Goal: Obtain resource: Obtain resource

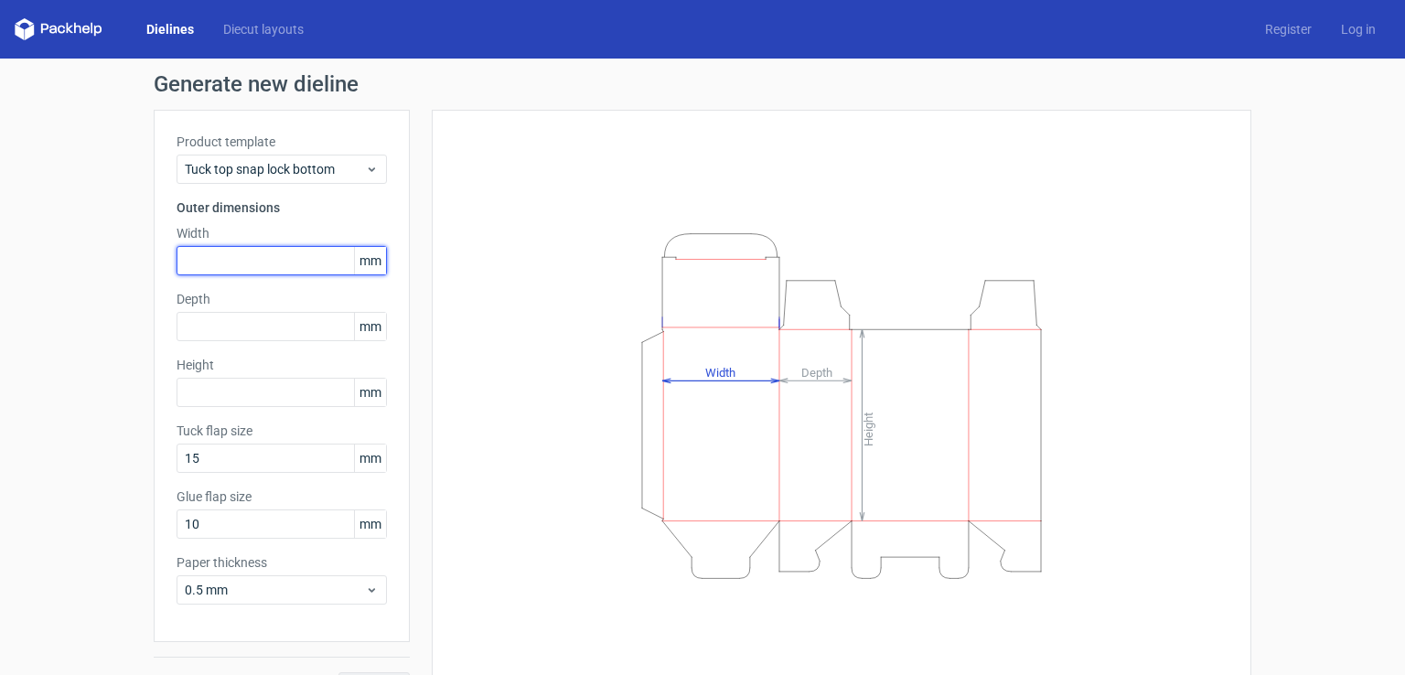
click at [283, 261] on input "text" at bounding box center [282, 260] width 210 height 29
type input "44"
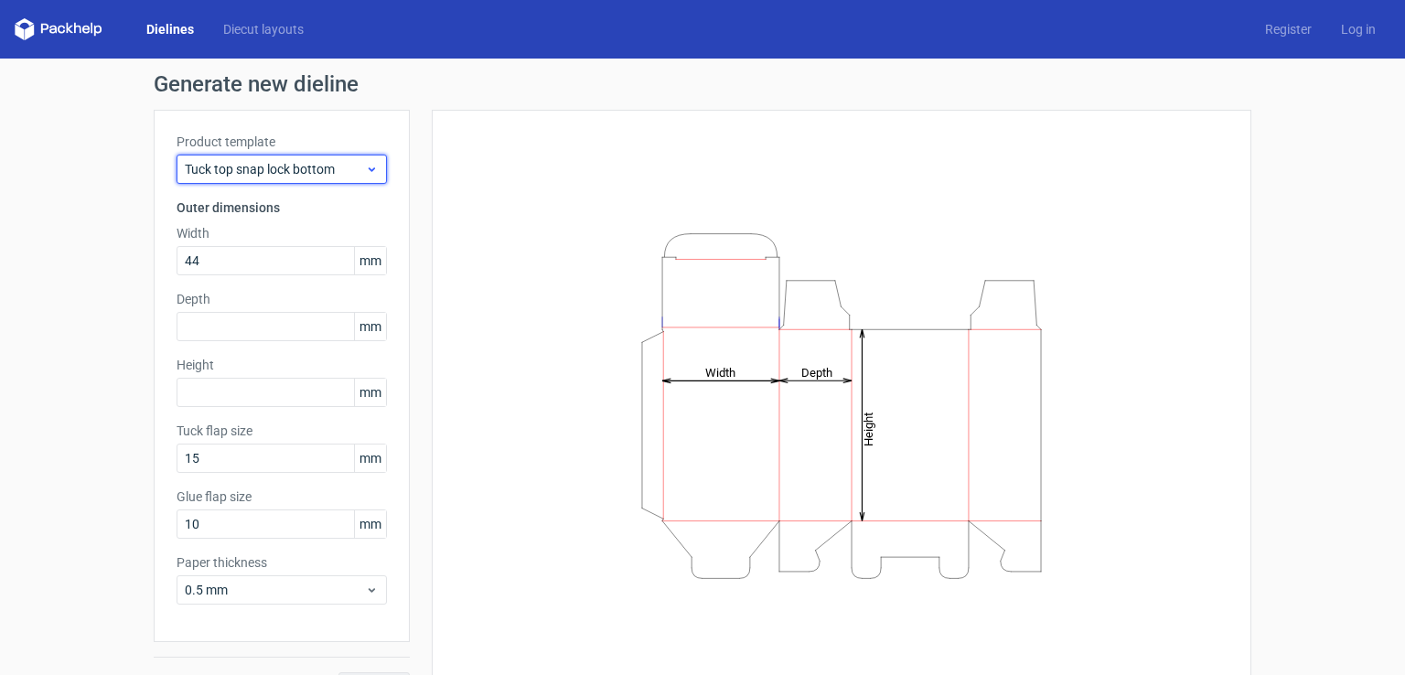
click at [330, 162] on span "Tuck top snap lock bottom" at bounding box center [275, 169] width 180 height 18
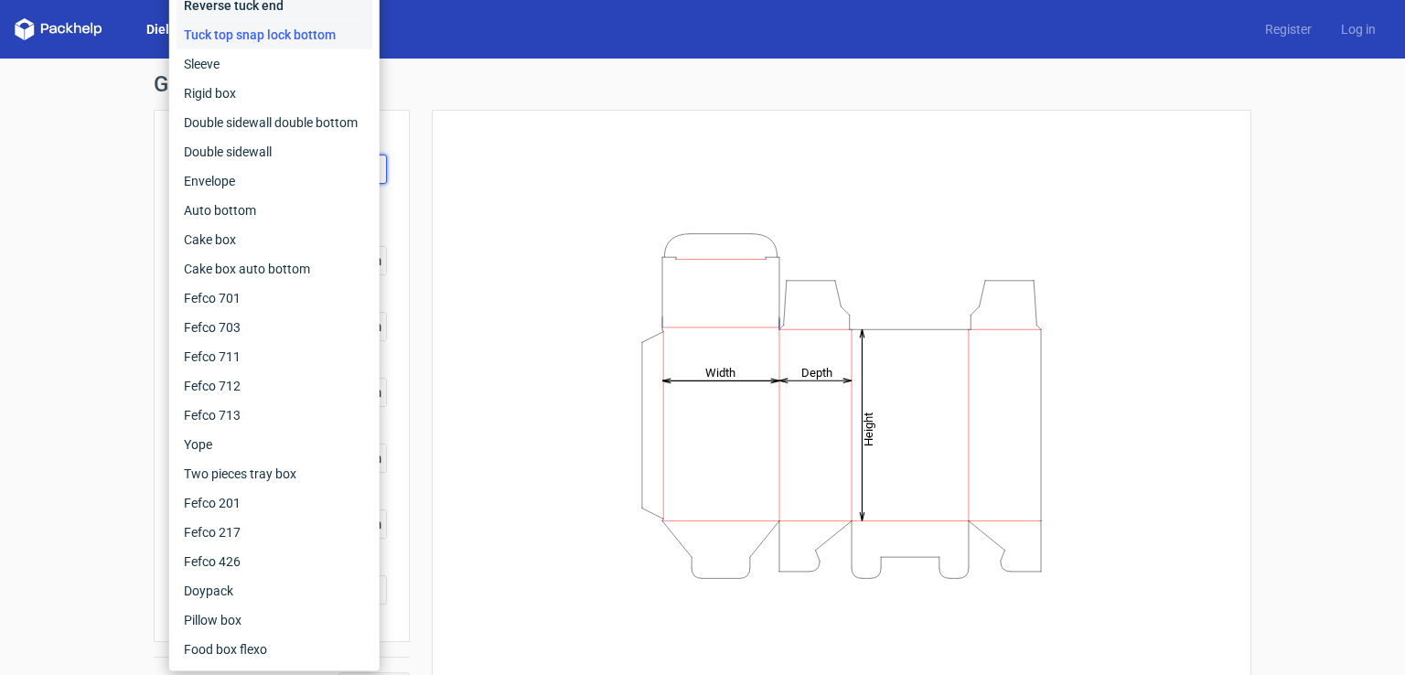
click at [215, 11] on div "Reverse tuck end" at bounding box center [275, 5] width 196 height 29
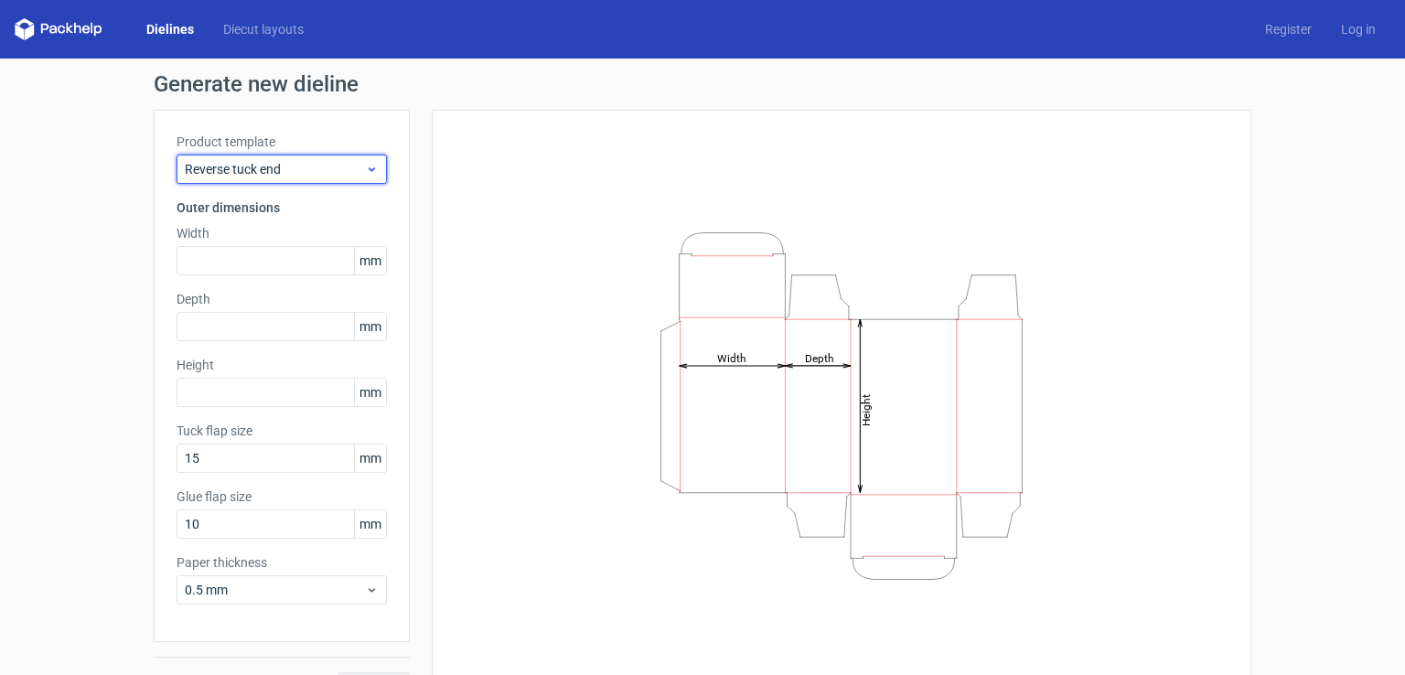
click at [253, 162] on span "Reverse tuck end" at bounding box center [275, 169] width 180 height 18
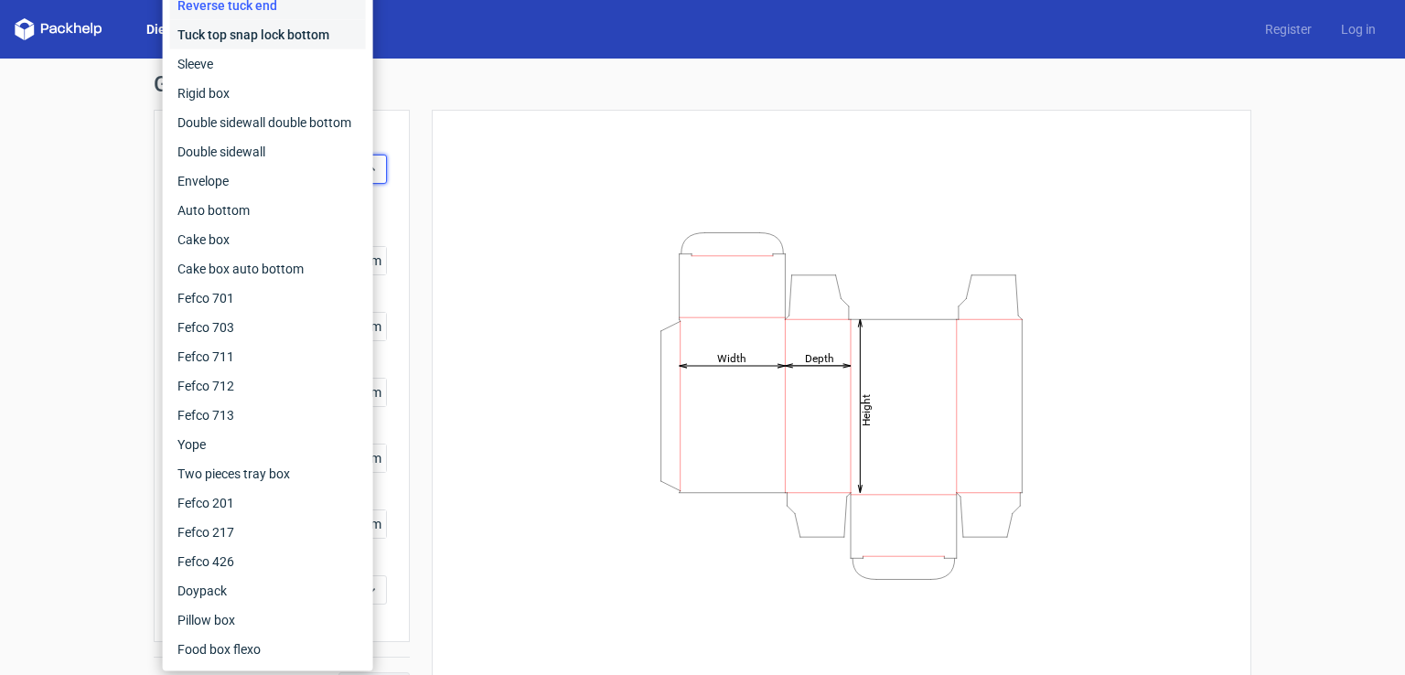
click at [235, 25] on div "Tuck top snap lock bottom" at bounding box center [268, 34] width 196 height 29
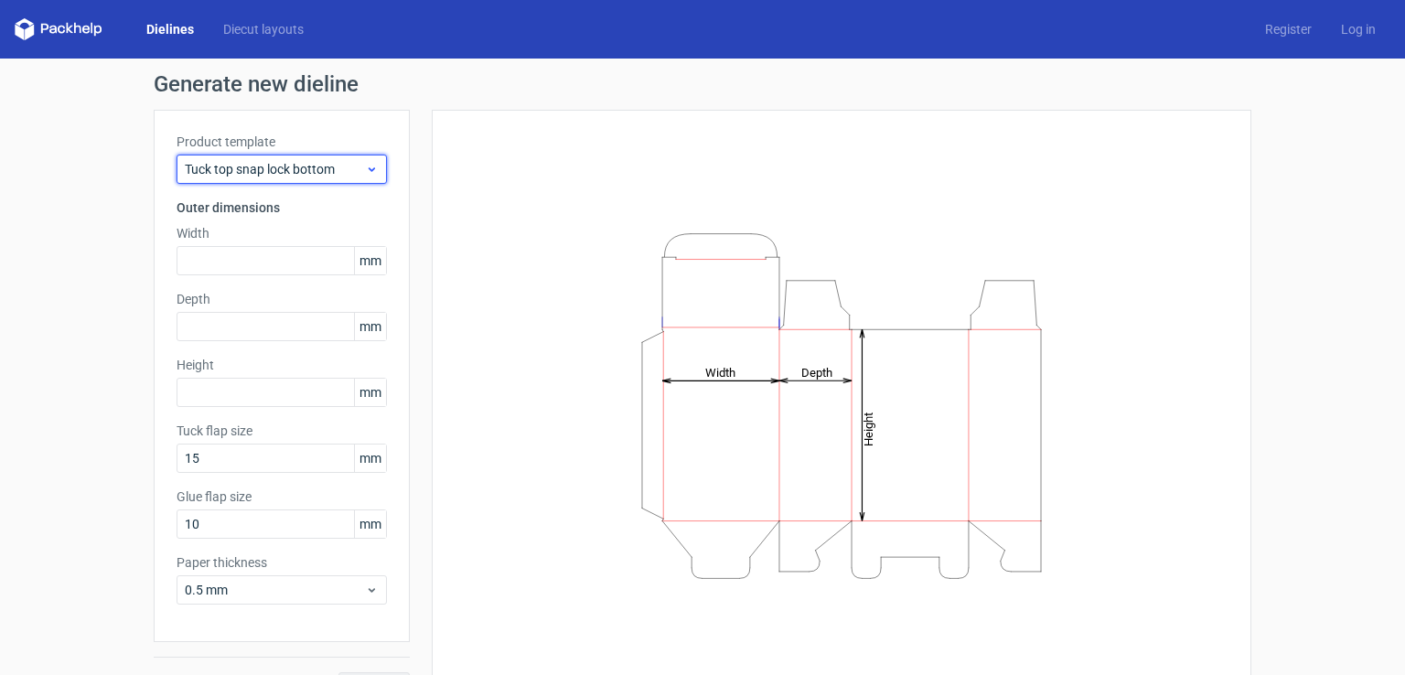
click at [258, 171] on span "Tuck top snap lock bottom" at bounding box center [275, 169] width 180 height 18
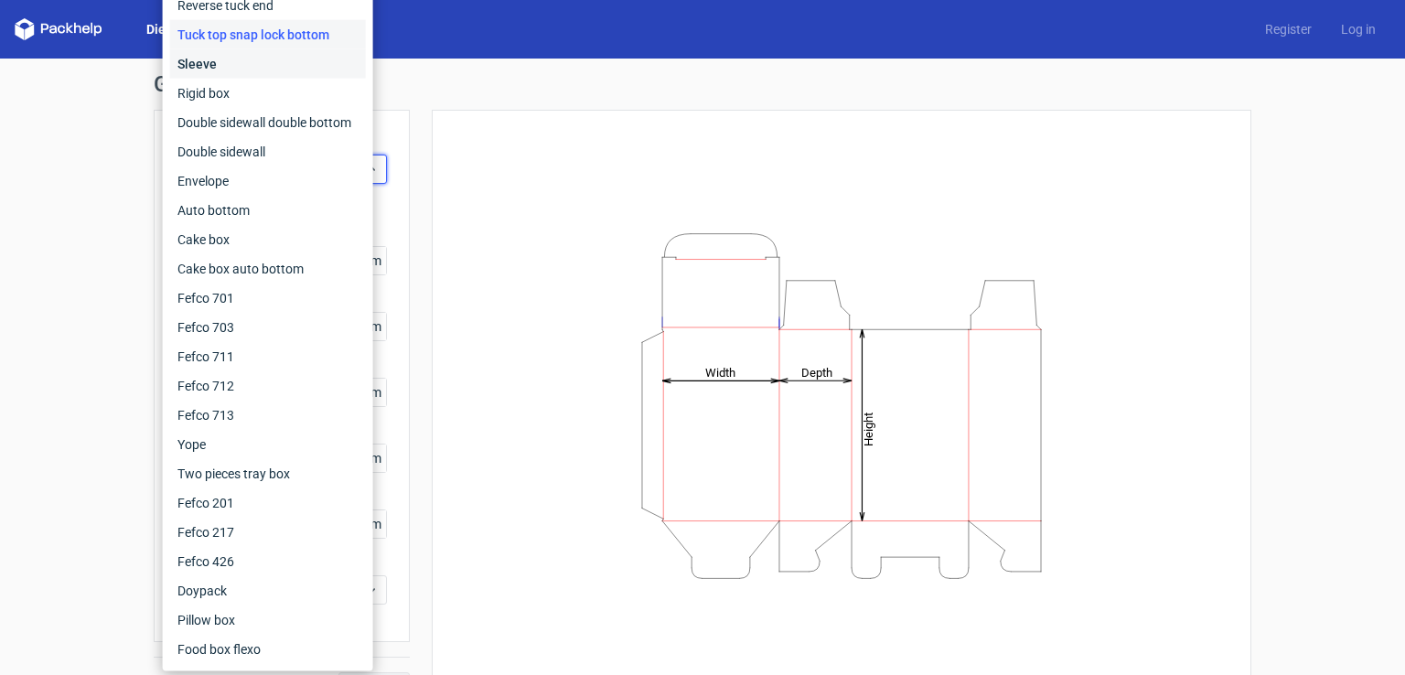
click at [219, 74] on div "Sleeve" at bounding box center [268, 63] width 196 height 29
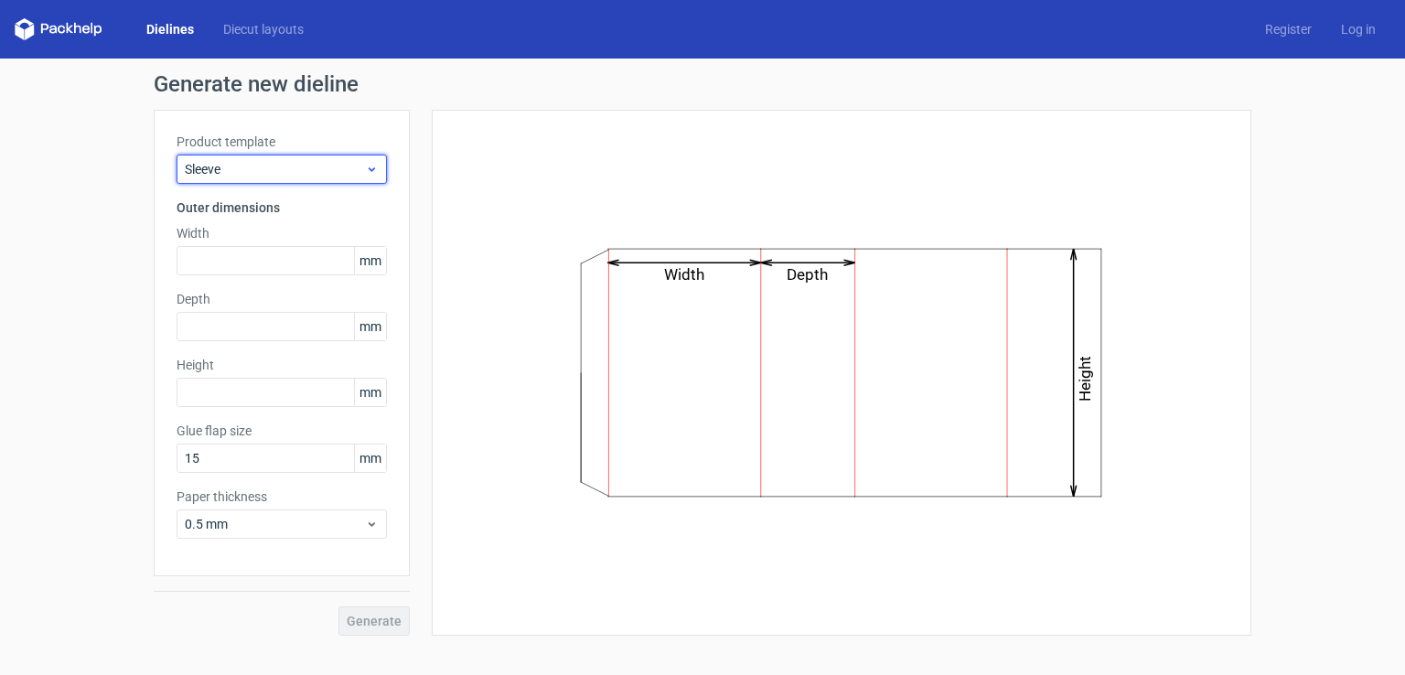
click at [239, 165] on span "Sleeve" at bounding box center [275, 169] width 180 height 18
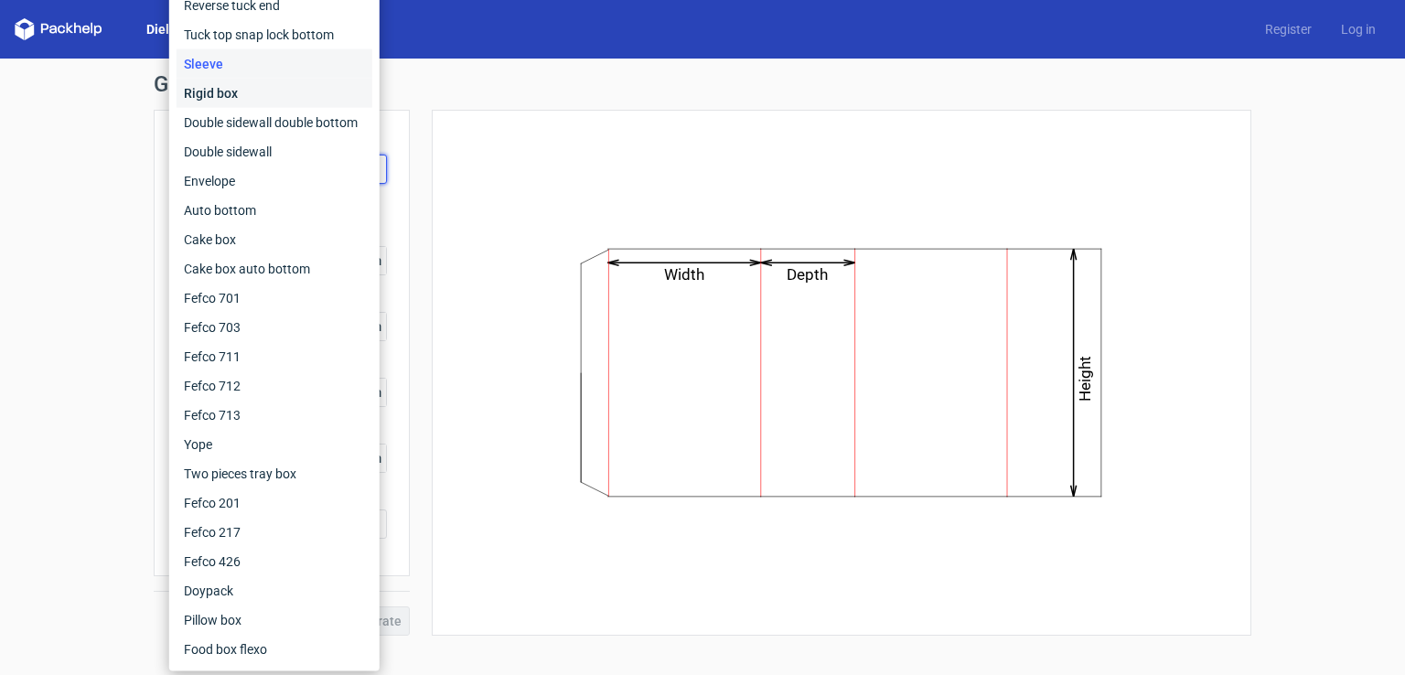
click at [239, 103] on div "Rigid box" at bounding box center [275, 93] width 196 height 29
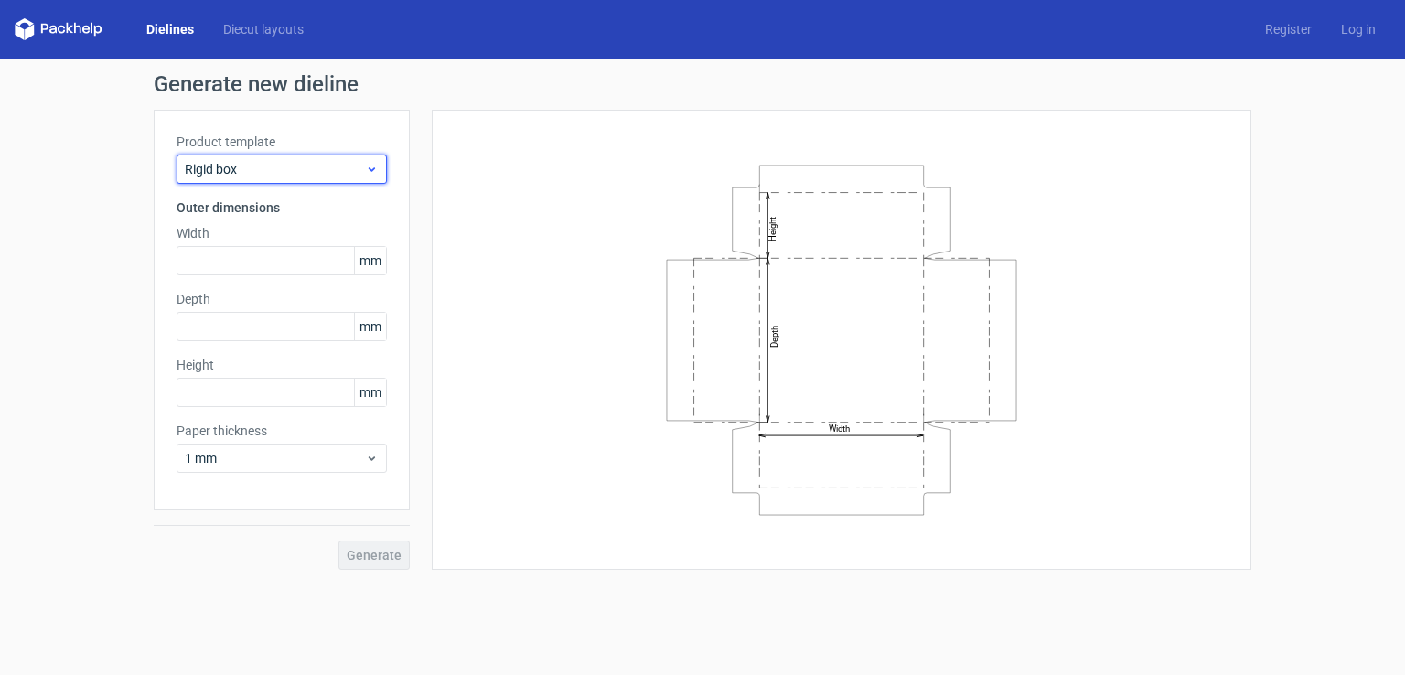
click at [279, 180] on div "Rigid box" at bounding box center [282, 169] width 210 height 29
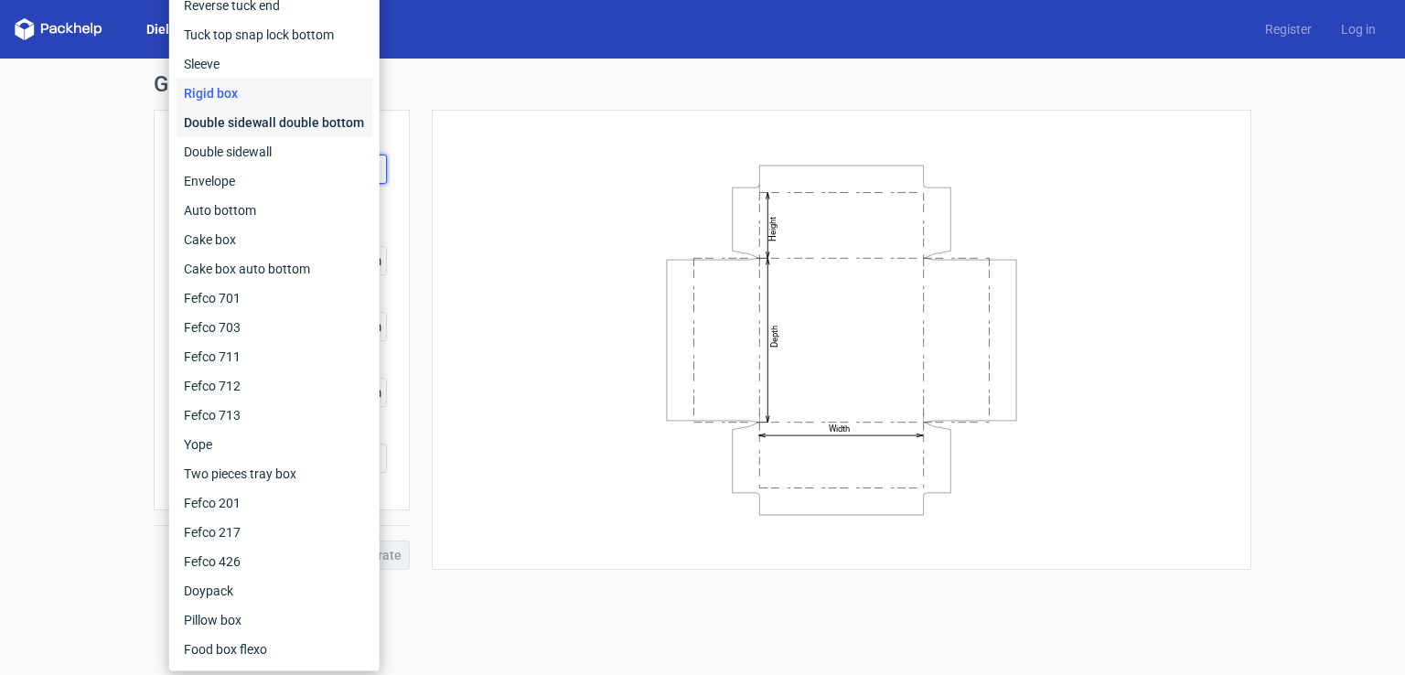
click at [228, 121] on div "Double sidewall double bottom" at bounding box center [275, 122] width 196 height 29
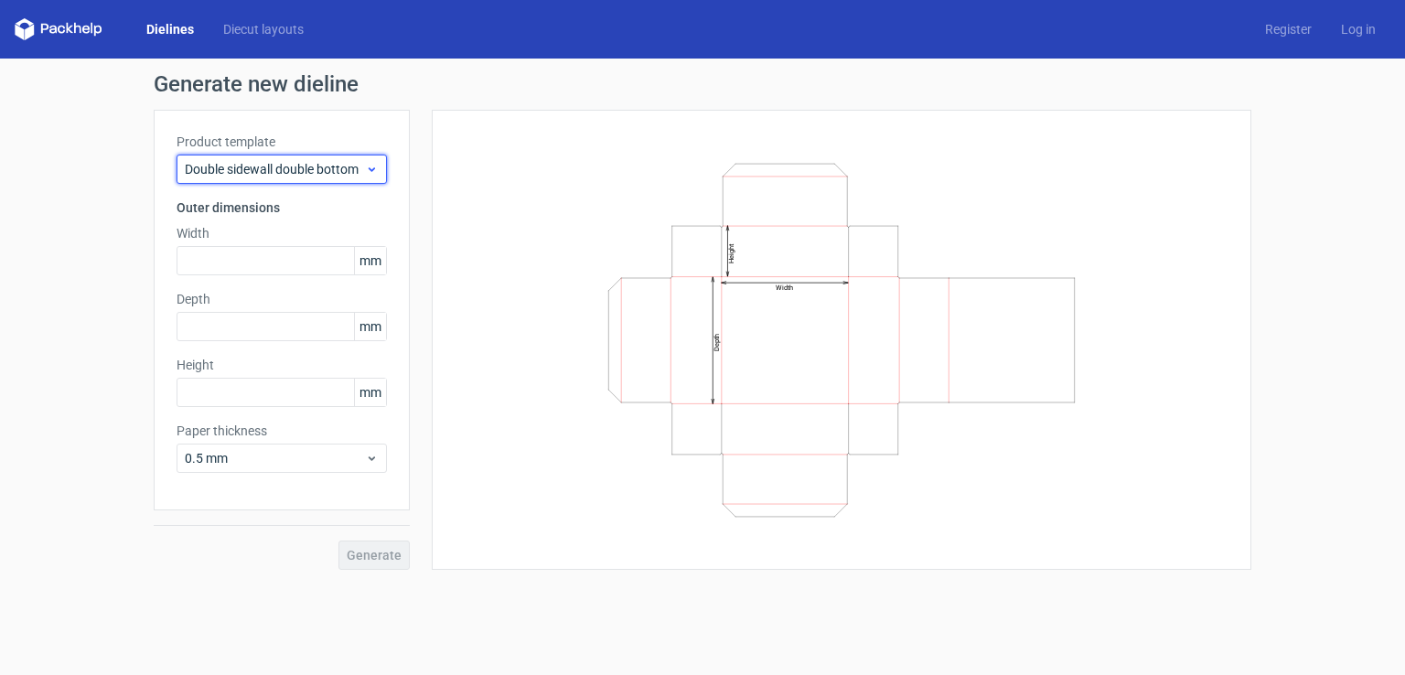
click at [251, 173] on span "Double sidewall double bottom" at bounding box center [275, 169] width 180 height 18
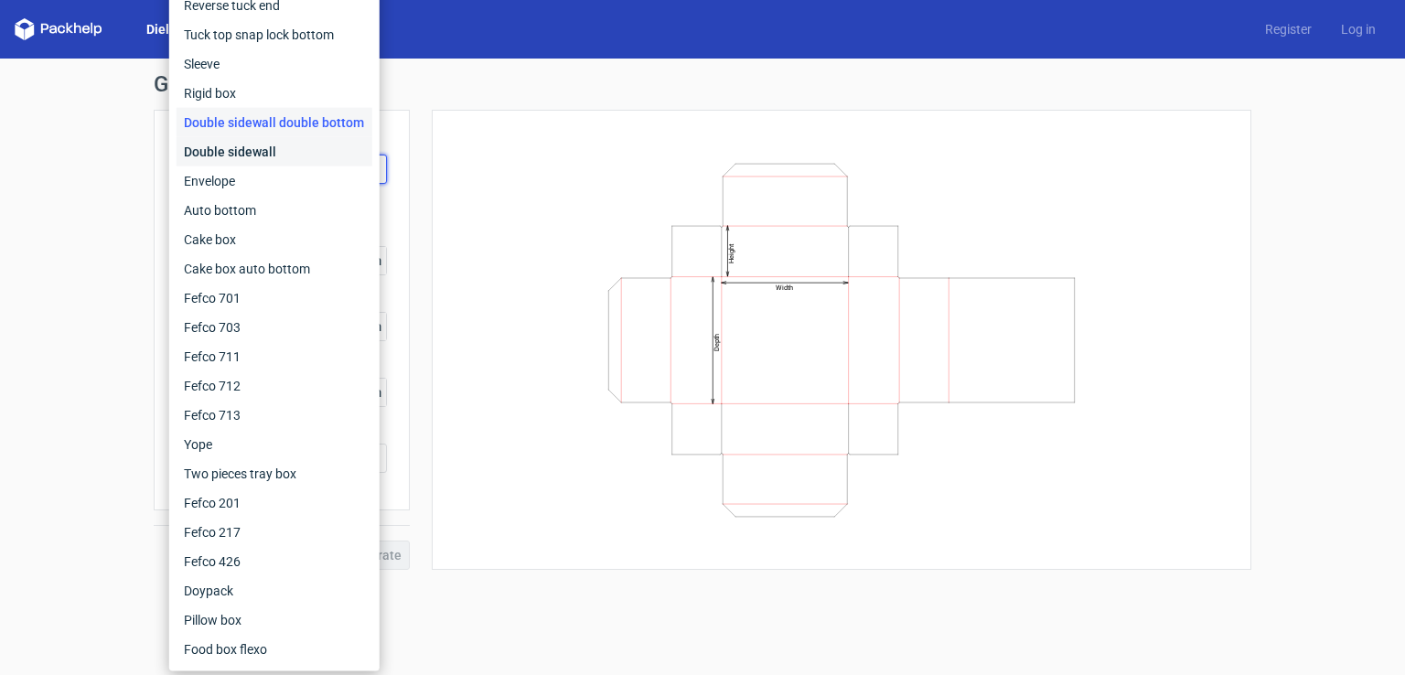
click at [242, 152] on div "Double sidewall" at bounding box center [275, 151] width 196 height 29
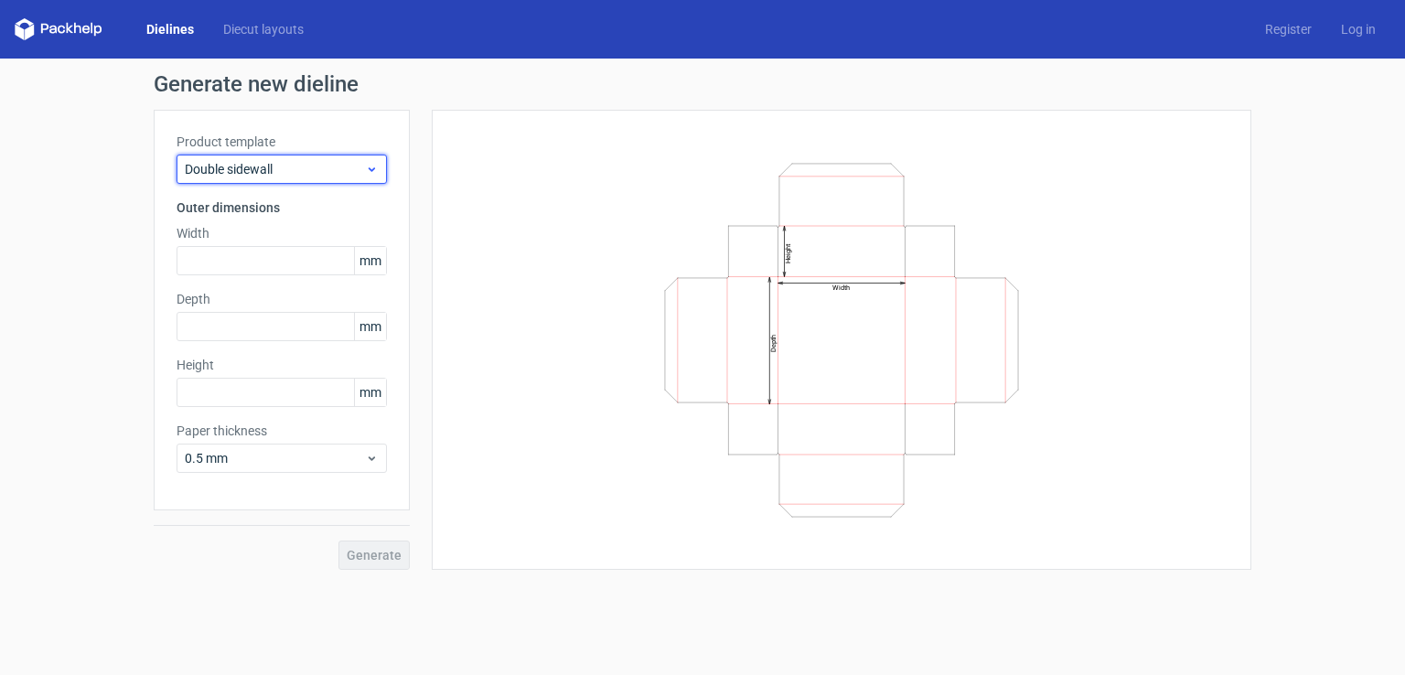
click at [249, 173] on span "Double sidewall" at bounding box center [275, 169] width 180 height 18
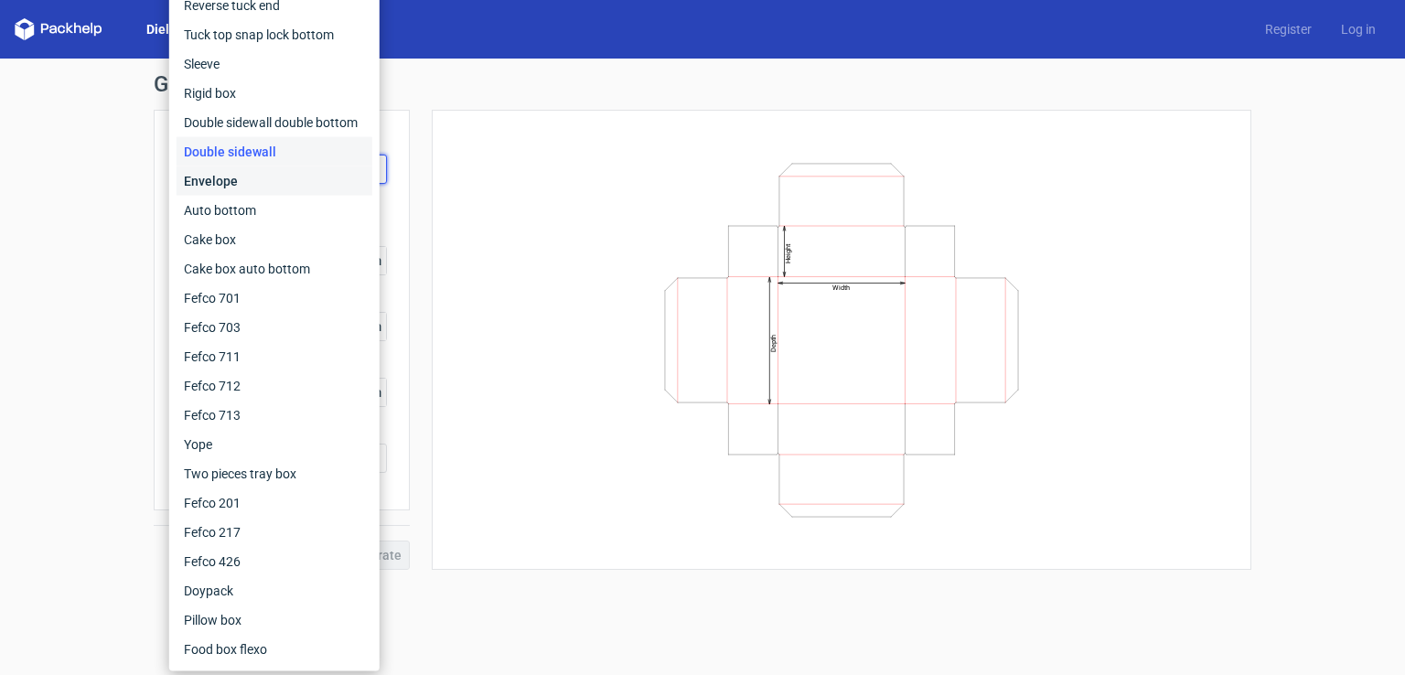
click at [253, 187] on div "Envelope" at bounding box center [275, 181] width 196 height 29
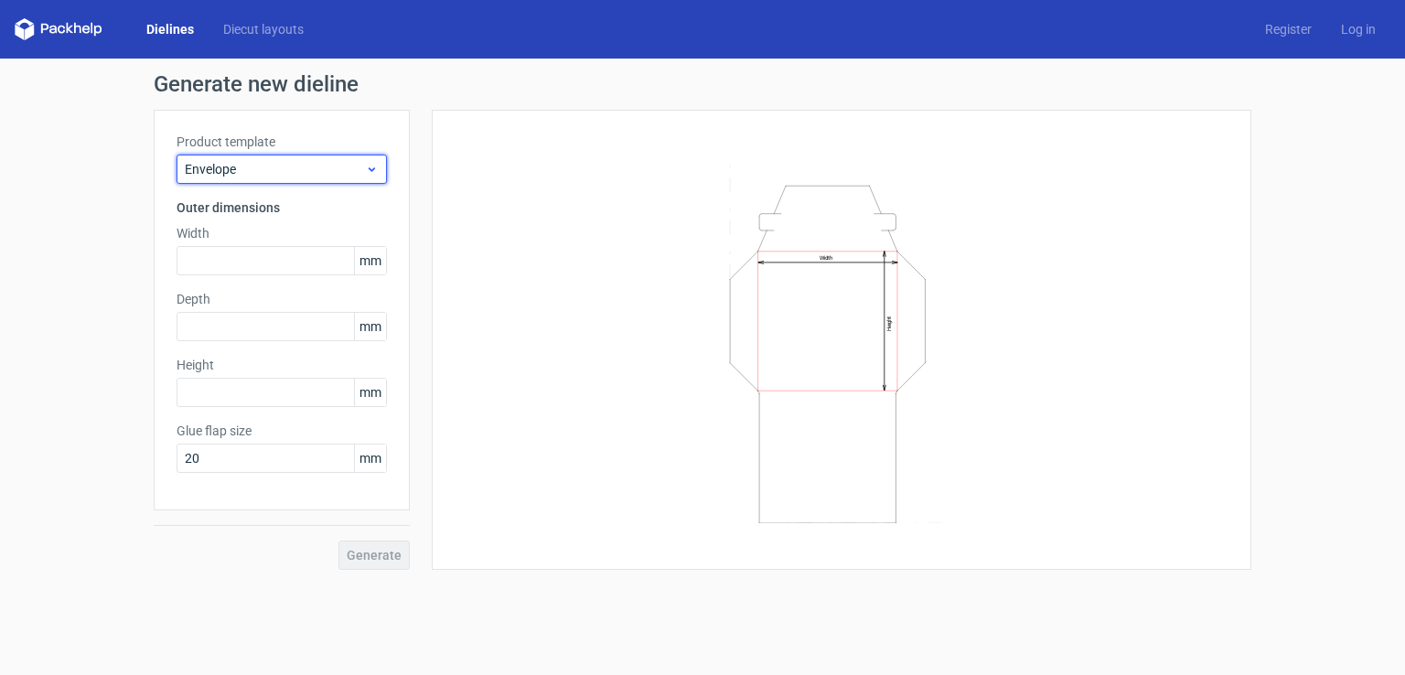
click at [262, 168] on span "Envelope" at bounding box center [275, 169] width 180 height 18
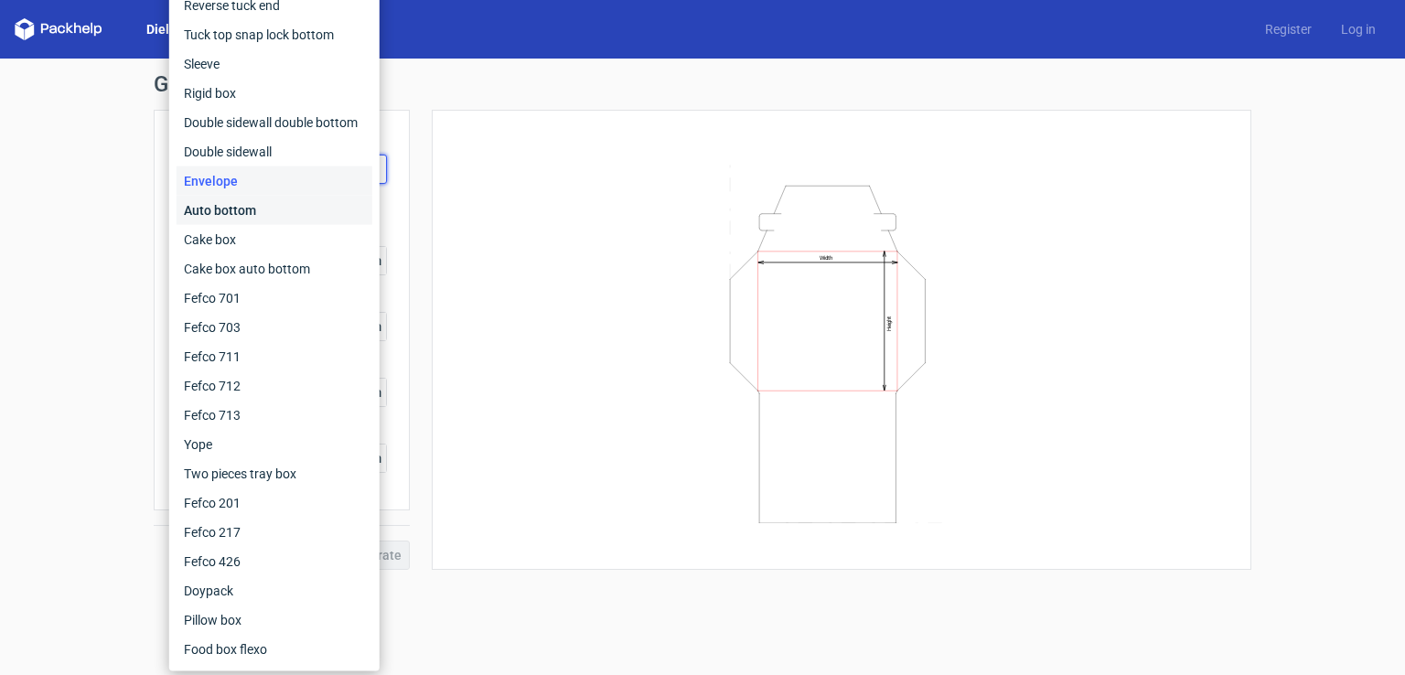
click at [252, 204] on div "Auto bottom" at bounding box center [275, 210] width 196 height 29
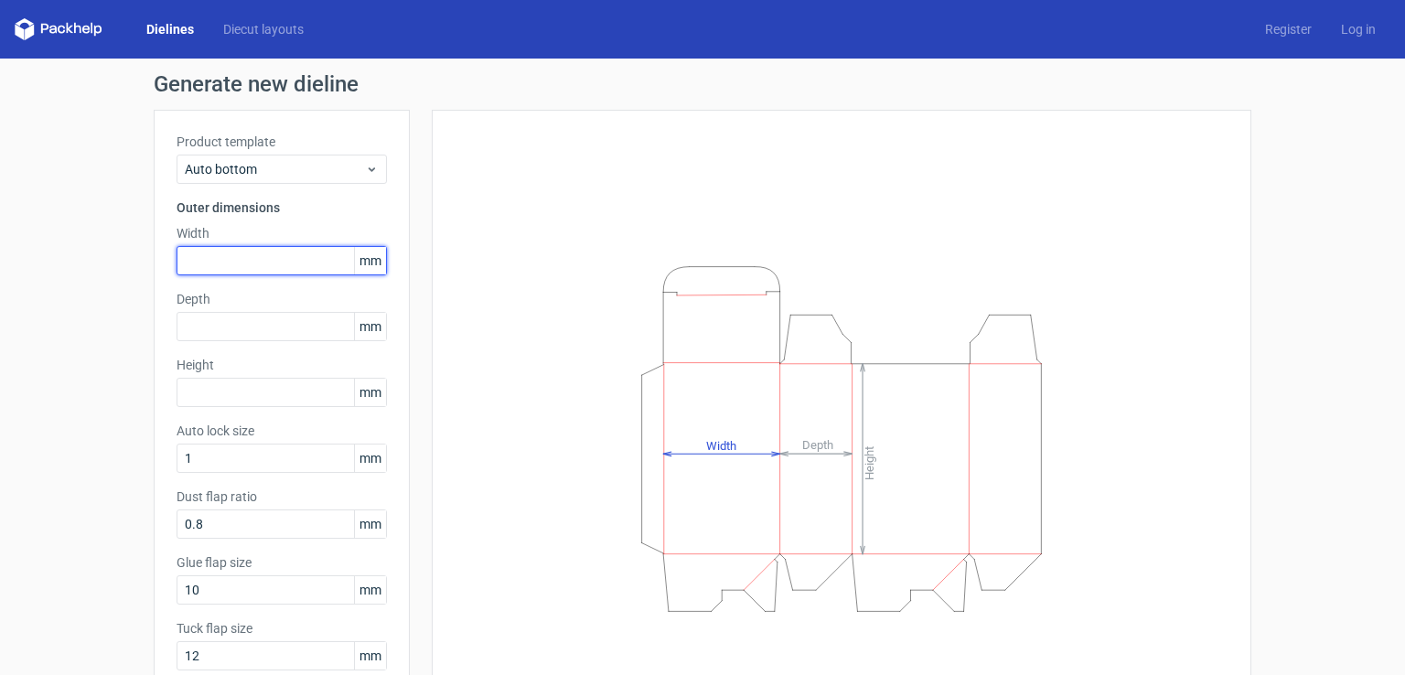
click at [233, 260] on input "text" at bounding box center [282, 260] width 210 height 29
type input "44"
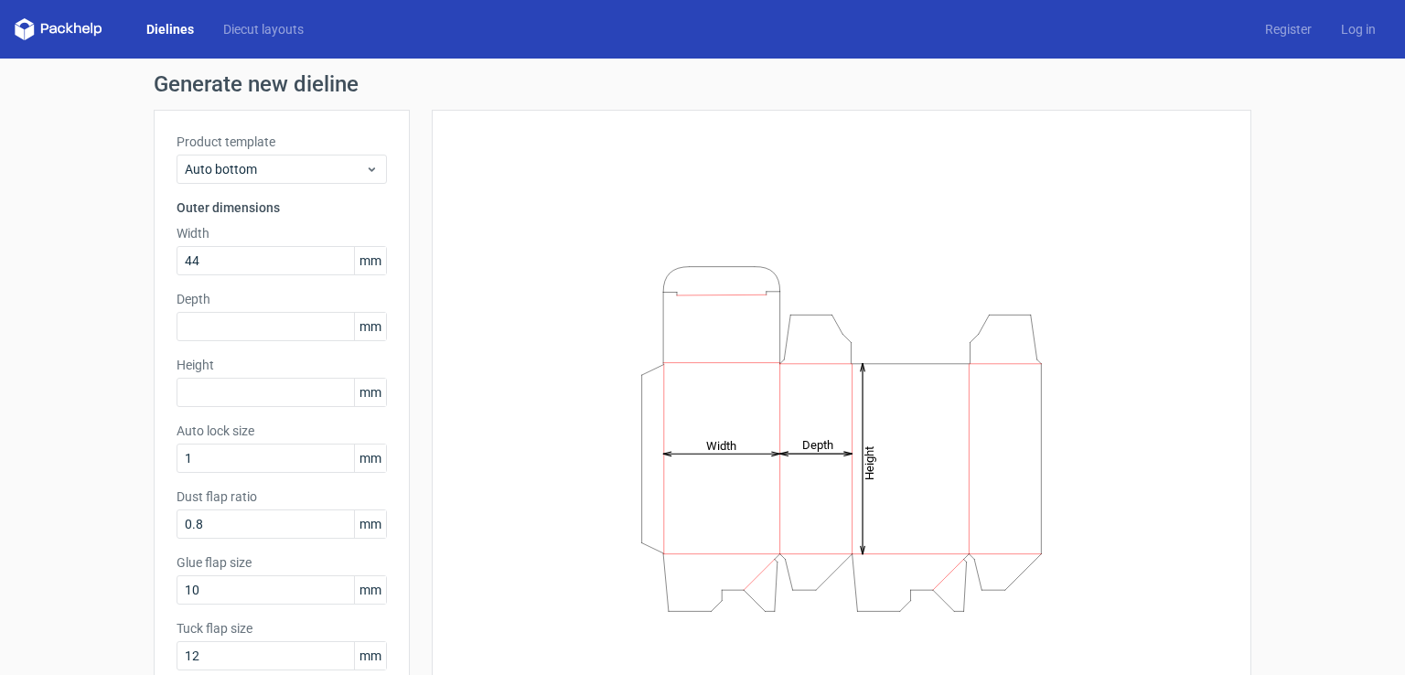
click at [215, 341] on div "Product template Auto bottom Outer dimensions Width 44 mm Depth mm Height mm Au…" at bounding box center [282, 409] width 256 height 598
click at [212, 330] on input "text" at bounding box center [282, 326] width 210 height 29
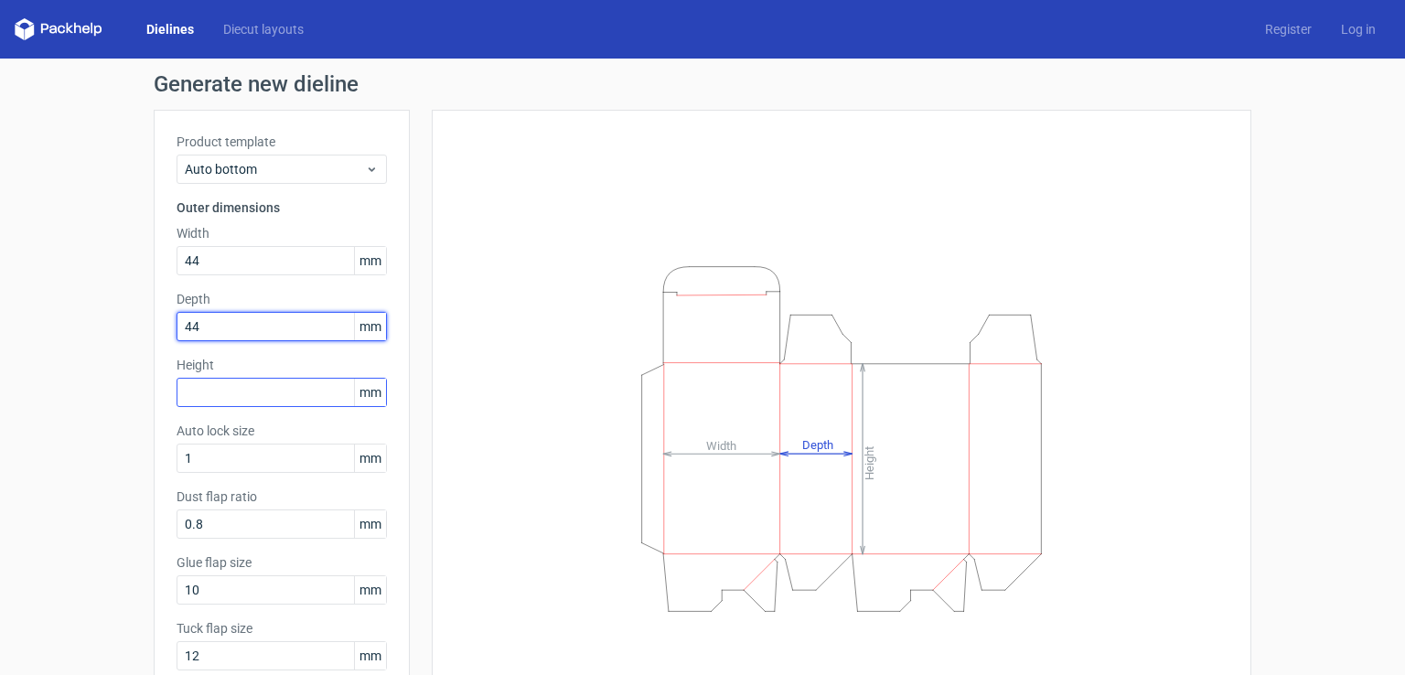
type input "44"
click at [225, 389] on input "text" at bounding box center [282, 392] width 210 height 29
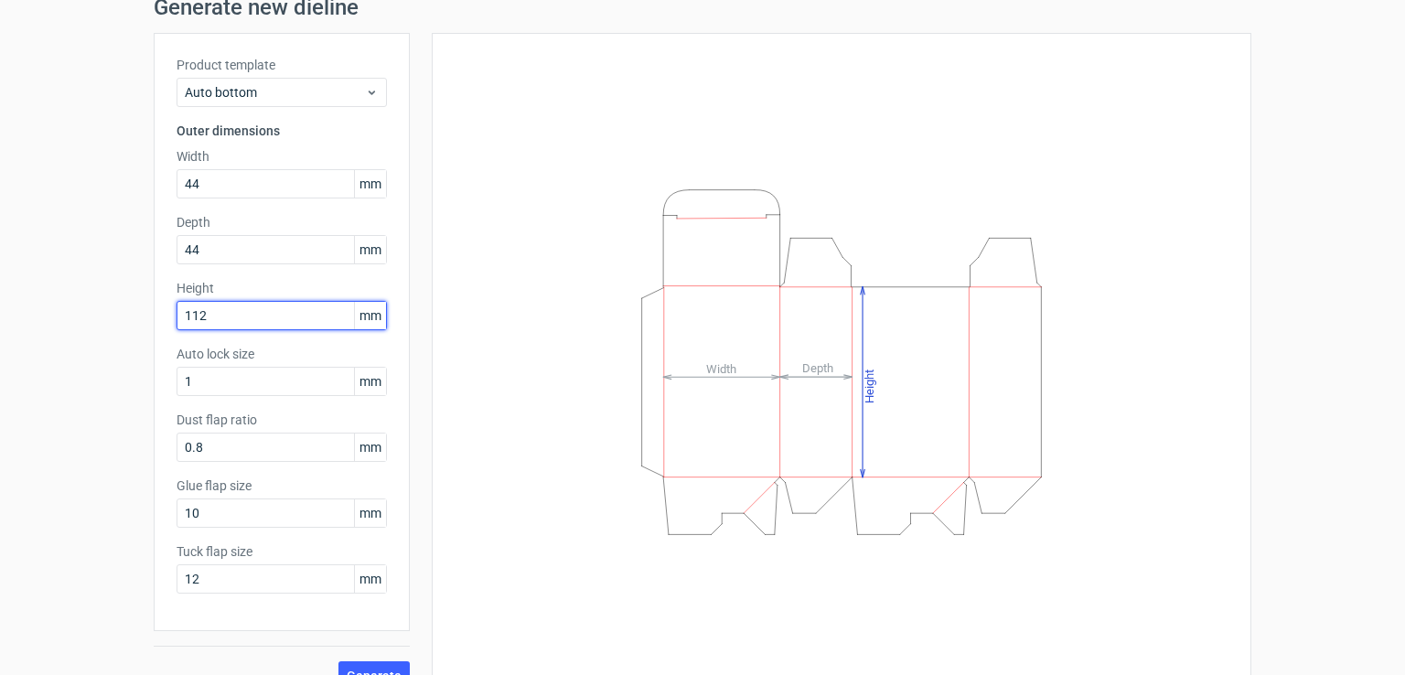
scroll to position [106, 0]
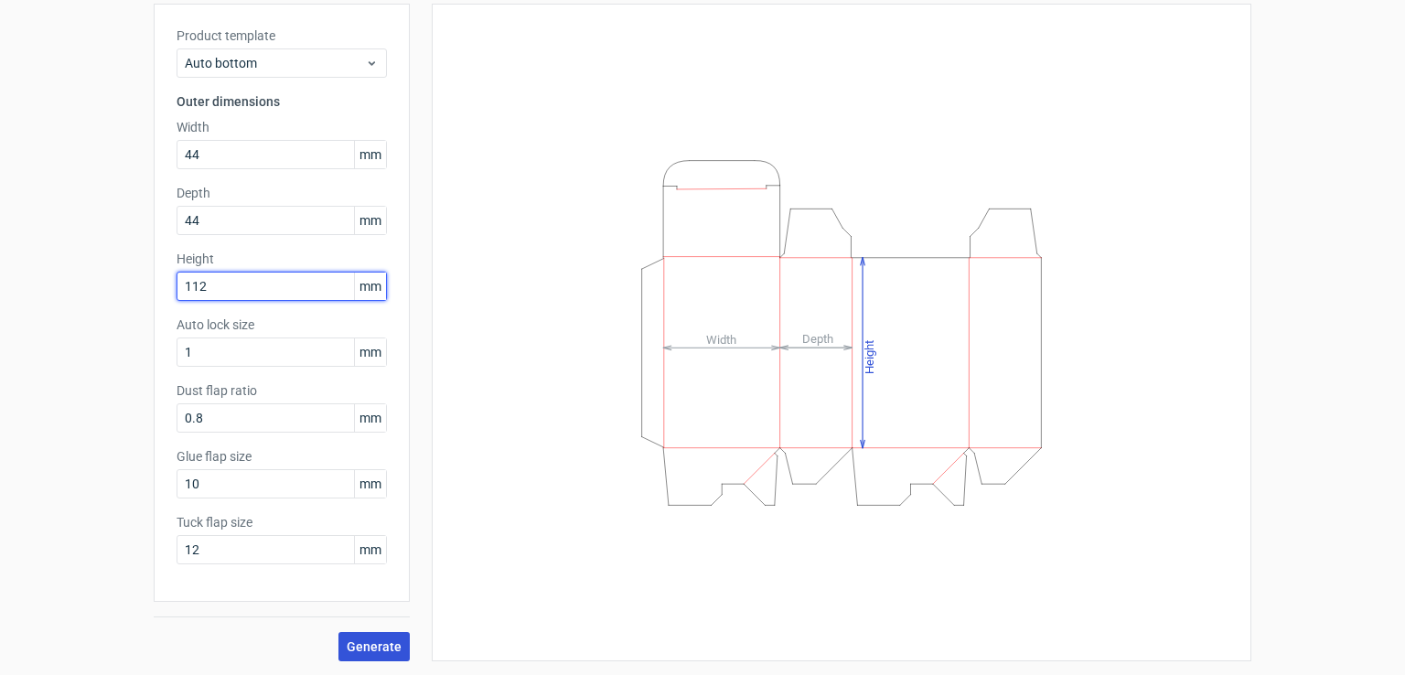
type input "112"
click at [381, 641] on span "Generate" at bounding box center [374, 646] width 55 height 13
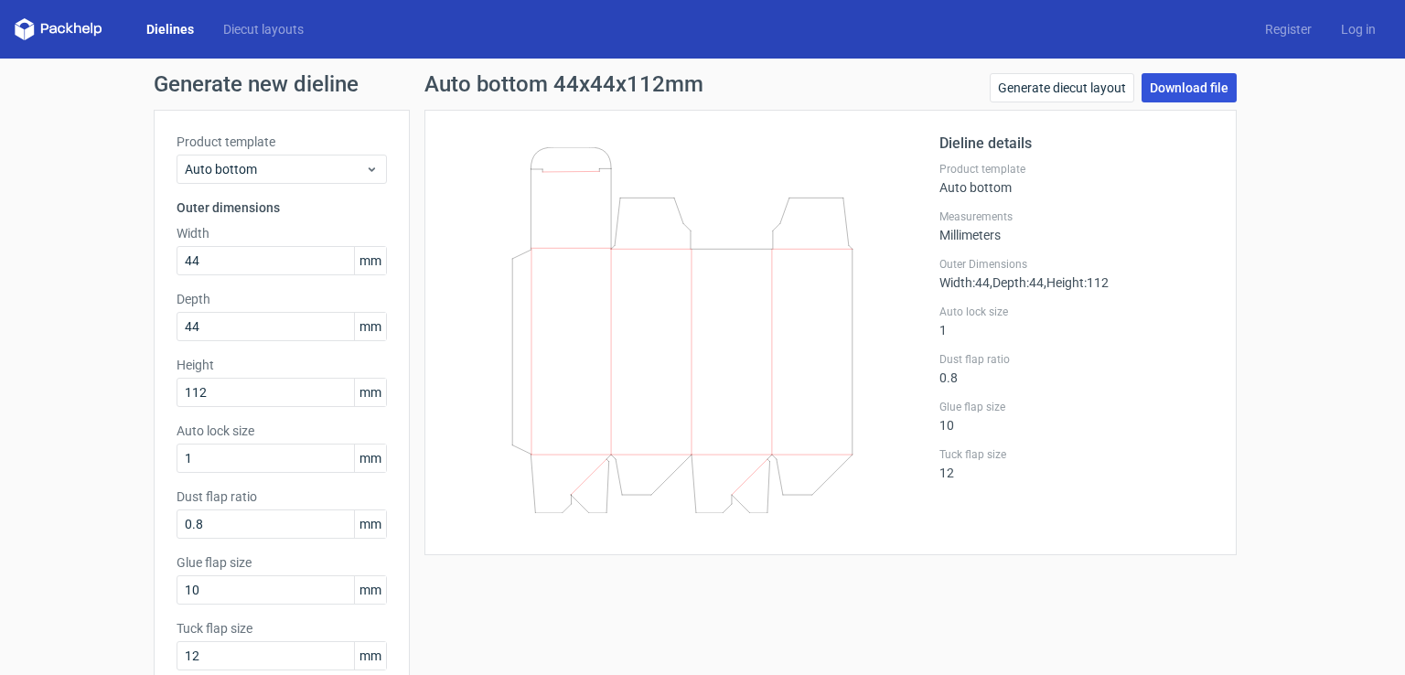
click at [1198, 85] on link "Download file" at bounding box center [1189, 87] width 95 height 29
